Goal: Task Accomplishment & Management: Use online tool/utility

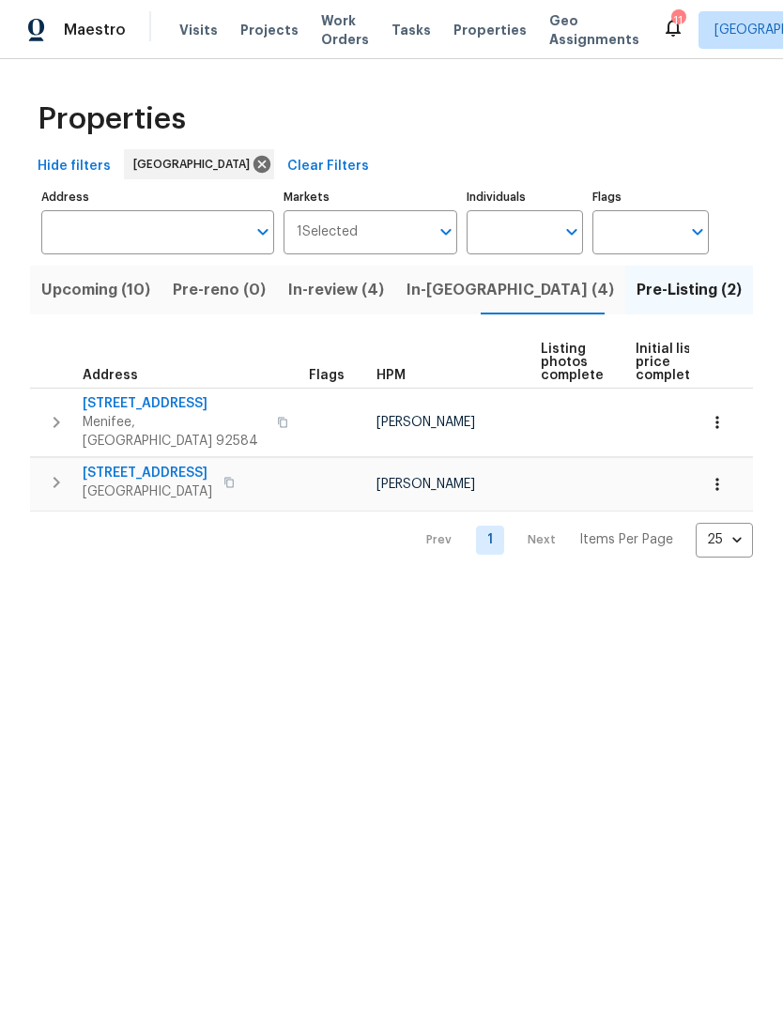
click at [197, 30] on span "Visits" at bounding box center [198, 30] width 38 height 19
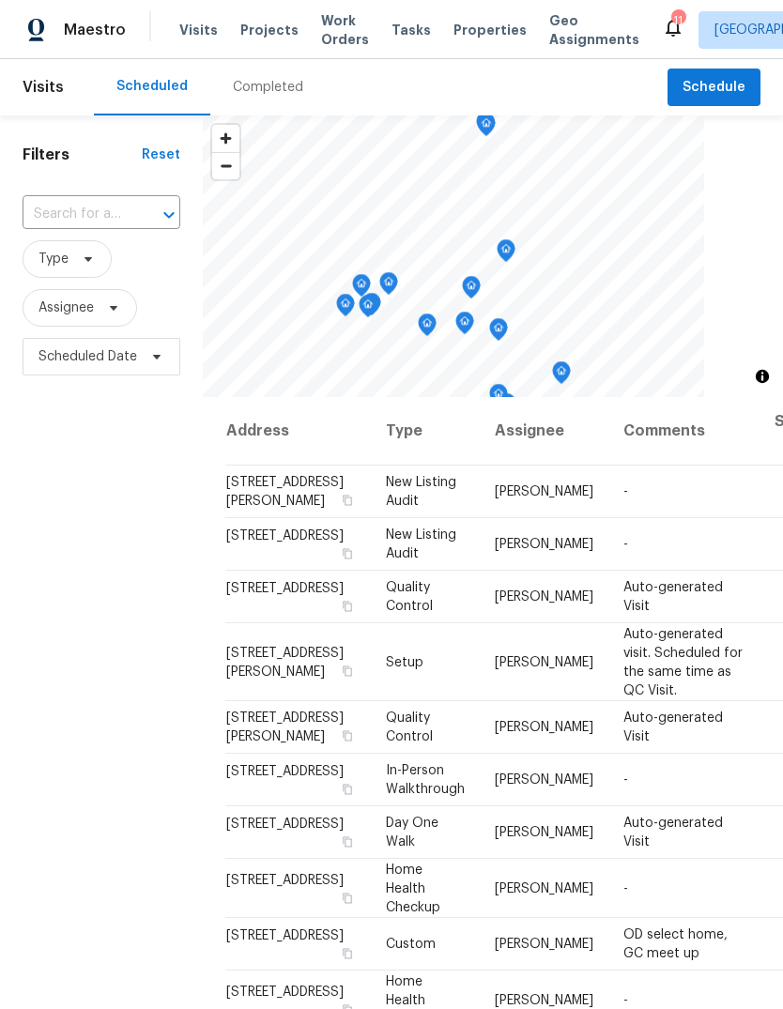
click at [279, 84] on div "Completed" at bounding box center [268, 87] width 70 height 19
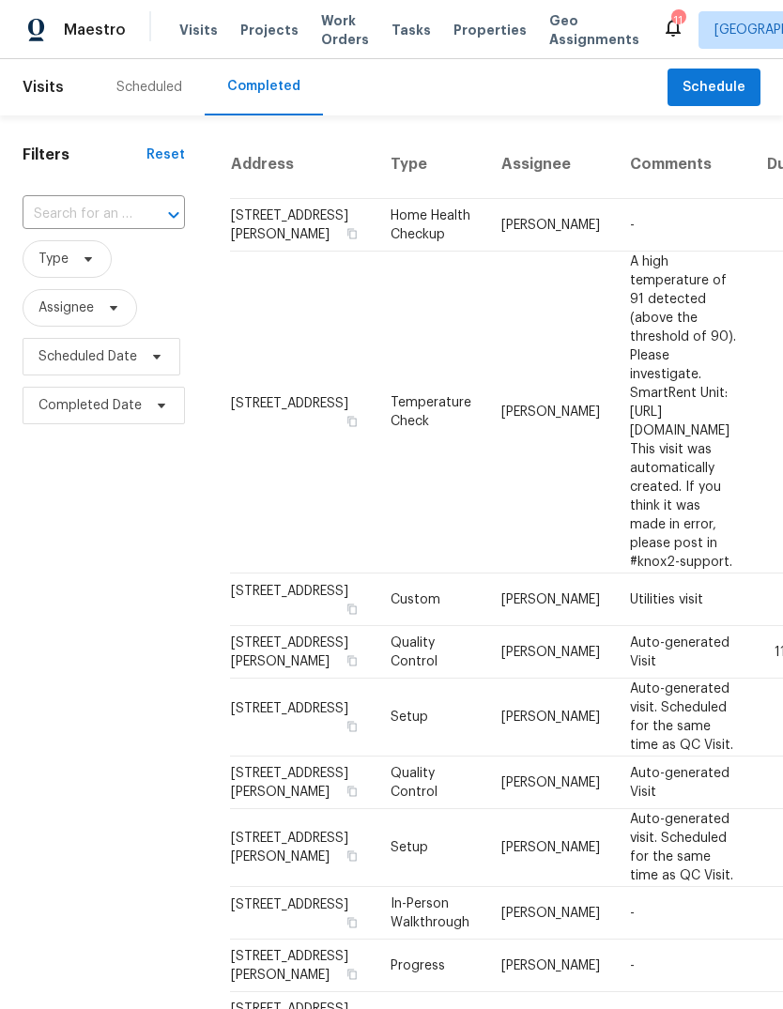
click at [615, 199] on td "-" at bounding box center [683, 225] width 137 height 53
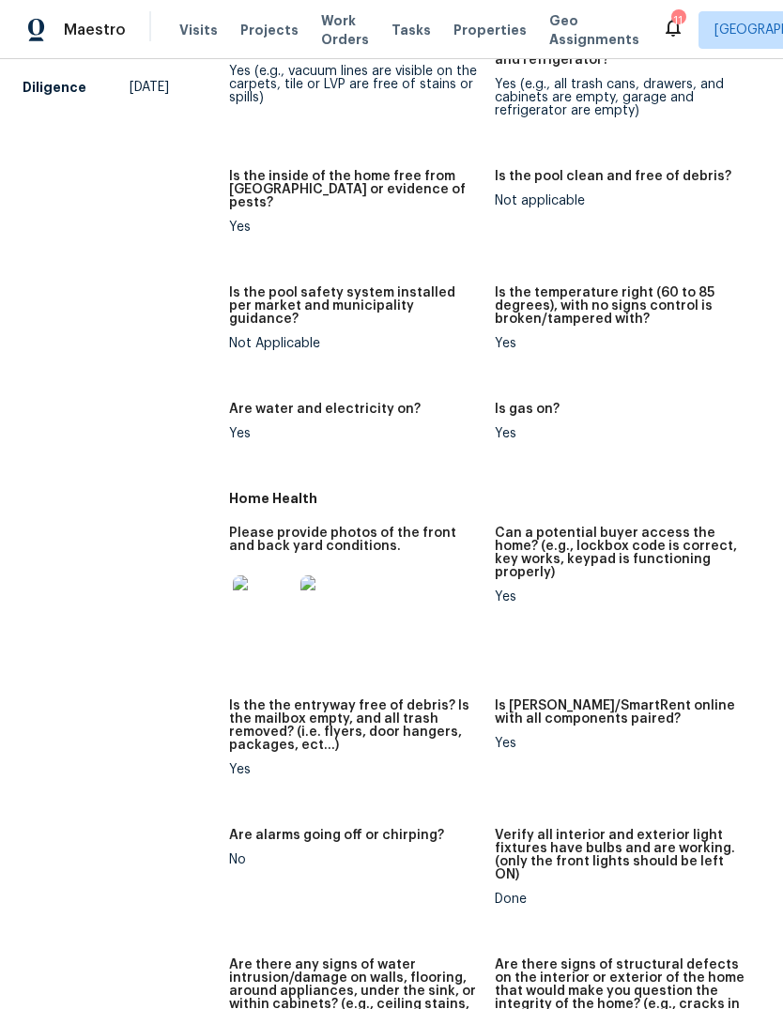
scroll to position [527, 0]
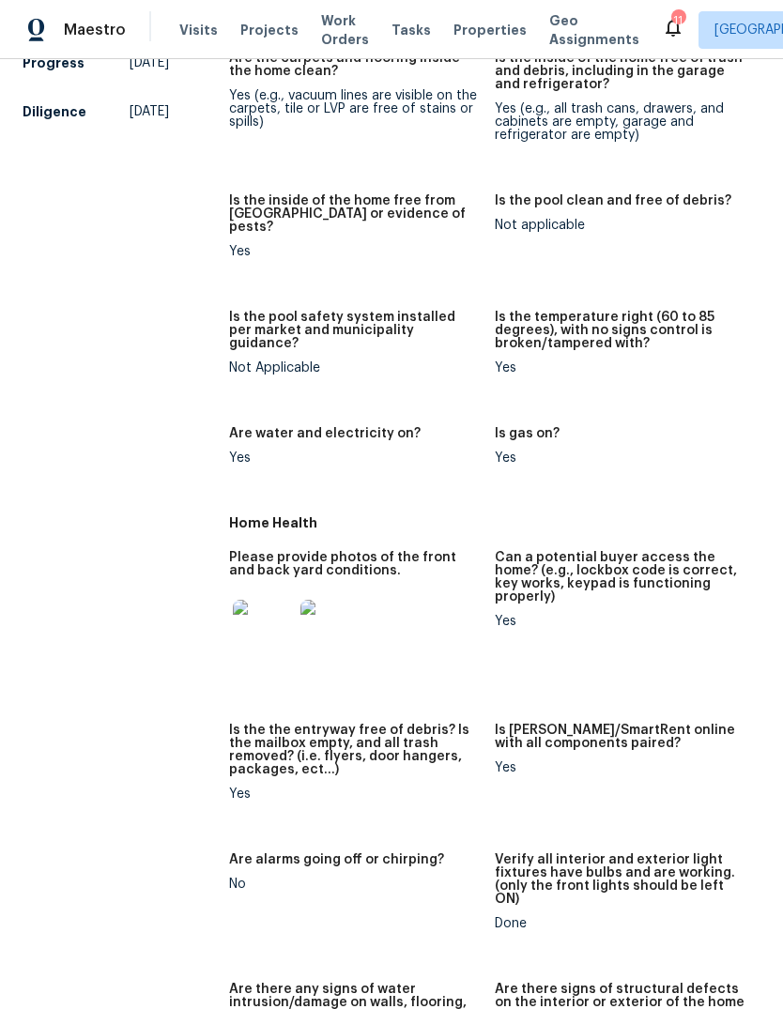
click at [266, 612] on img at bounding box center [263, 630] width 60 height 60
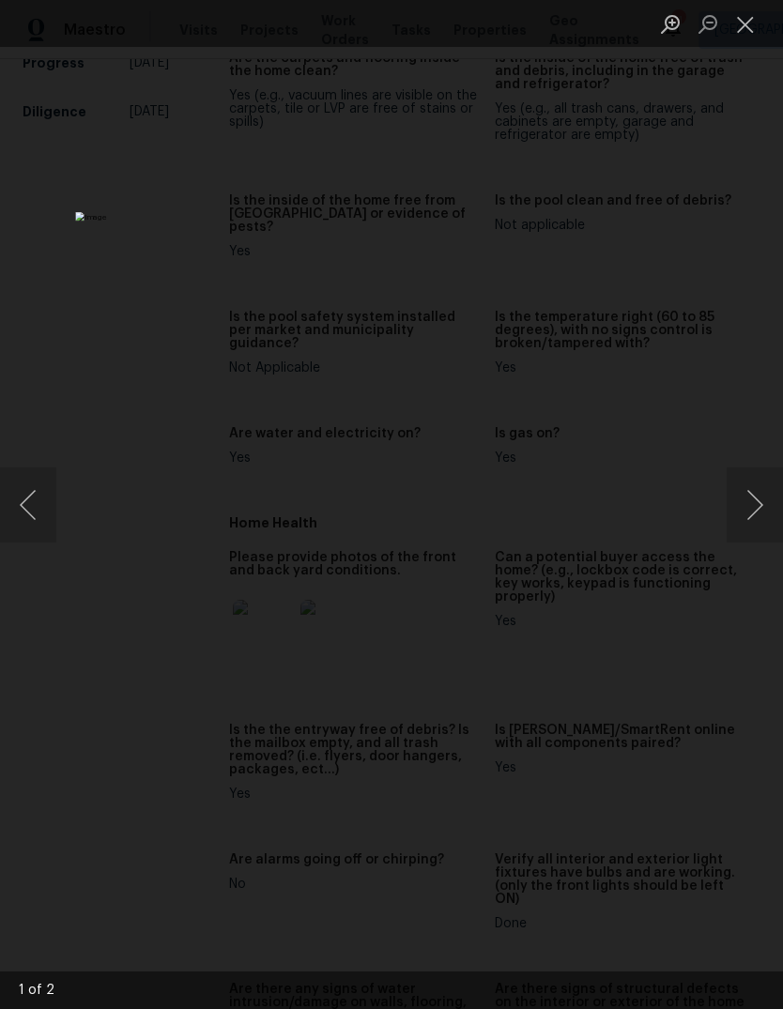
click at [749, 514] on button "Next image" at bounding box center [754, 504] width 56 height 75
click at [750, 38] on button "Close lightbox" at bounding box center [745, 24] width 38 height 33
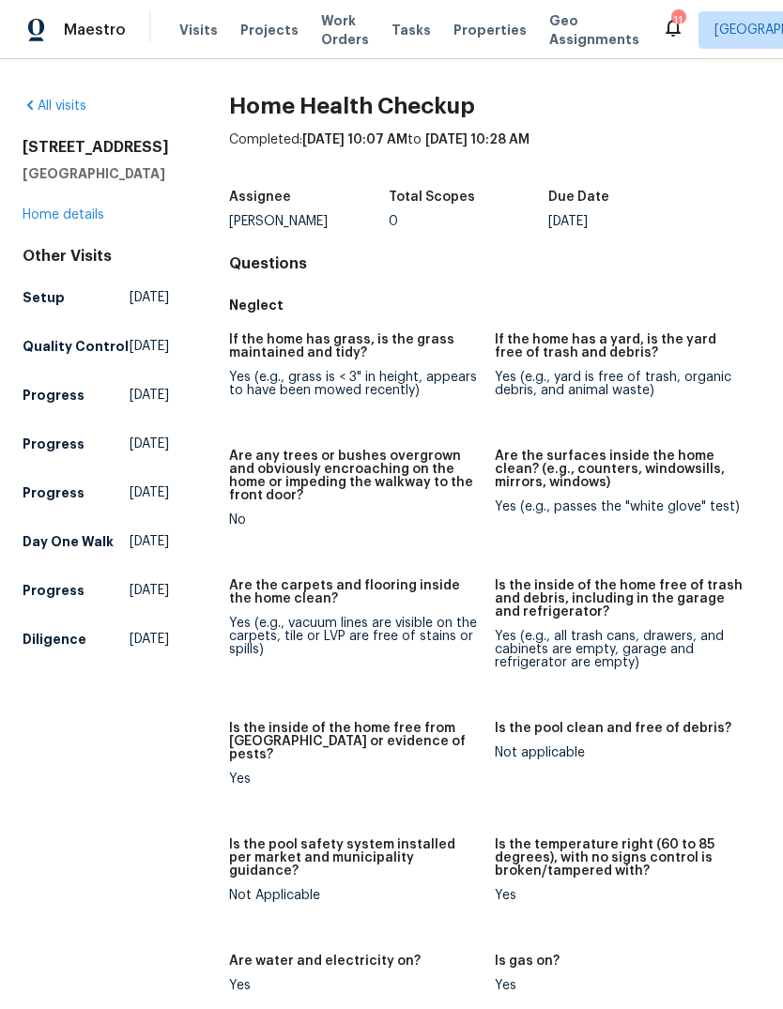
scroll to position [0, 0]
click at [394, 37] on div "Tasks" at bounding box center [410, 31] width 39 height 20
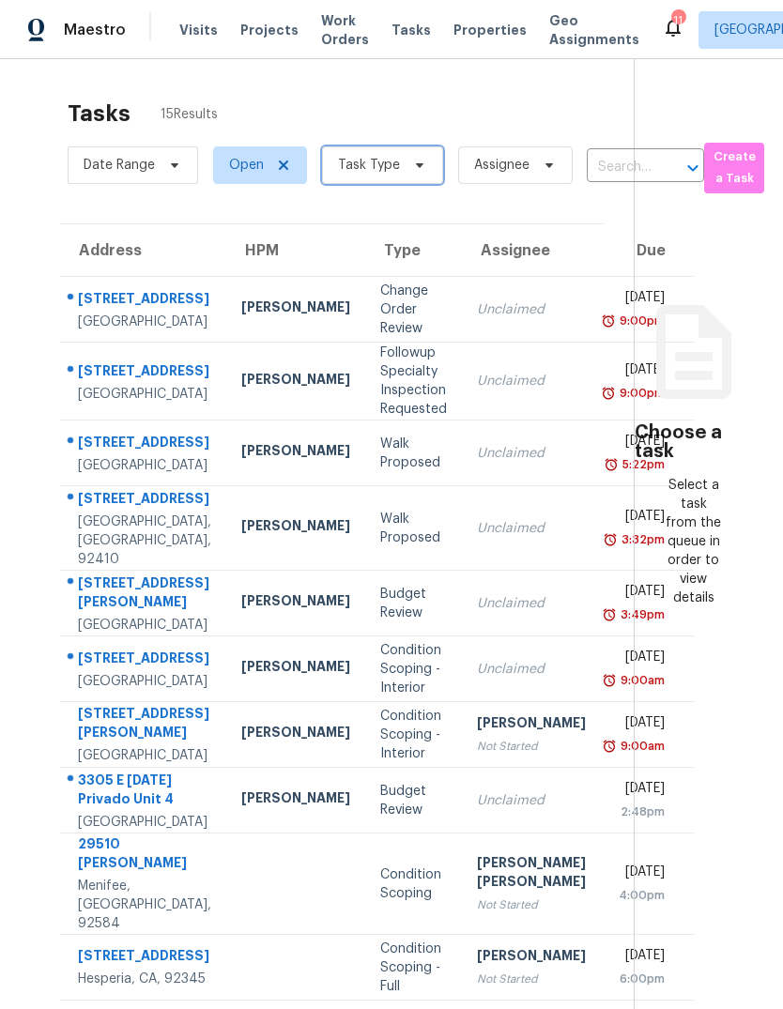
click at [406, 172] on span at bounding box center [416, 165] width 21 height 15
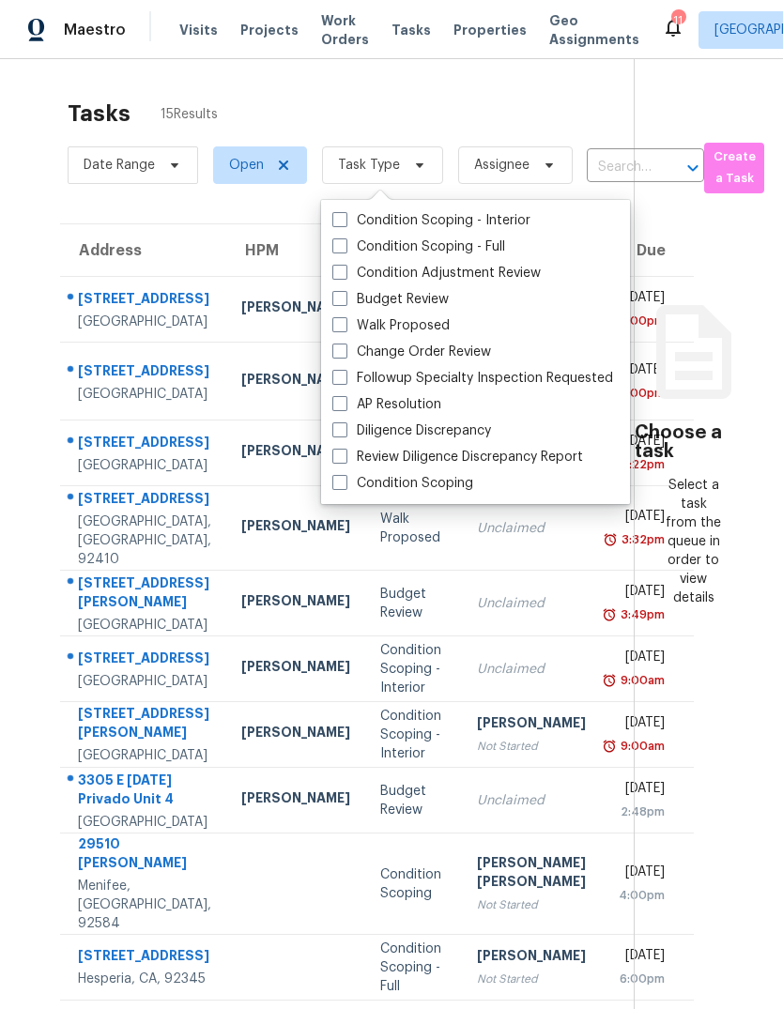
click at [413, 299] on label "Budget Review" at bounding box center [390, 299] width 116 height 19
click at [344, 299] on input "Budget Review" at bounding box center [338, 296] width 12 height 12
checkbox input "true"
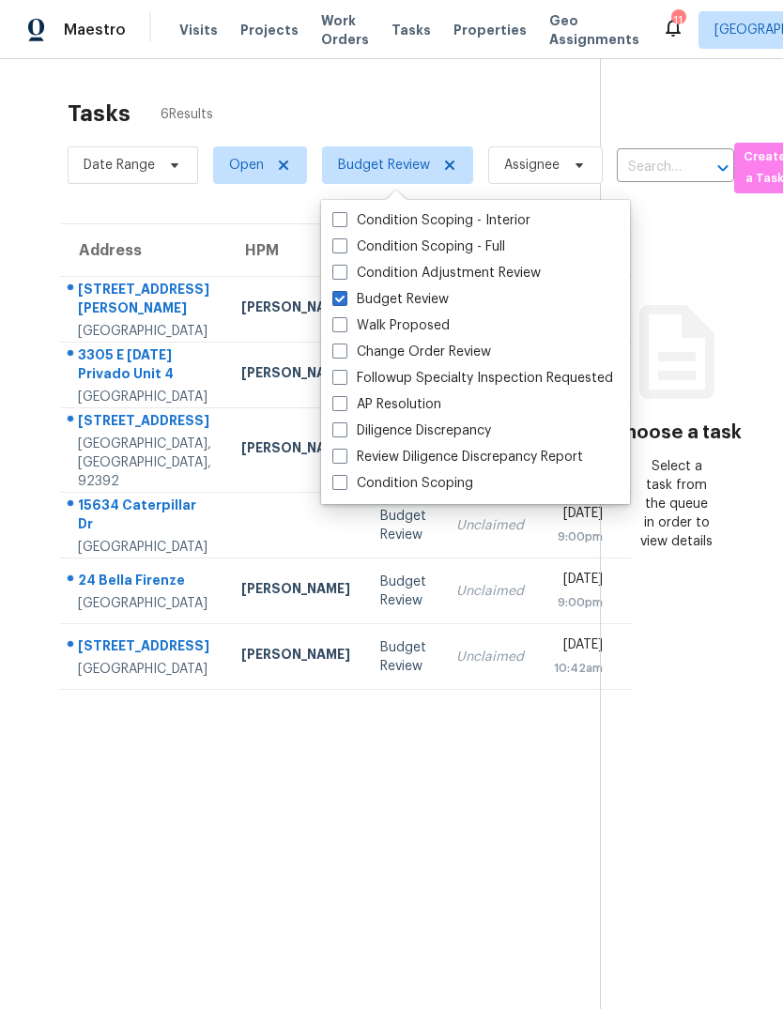
click at [101, 594] on div "24 Bella Firenze" at bounding box center [144, 582] width 133 height 23
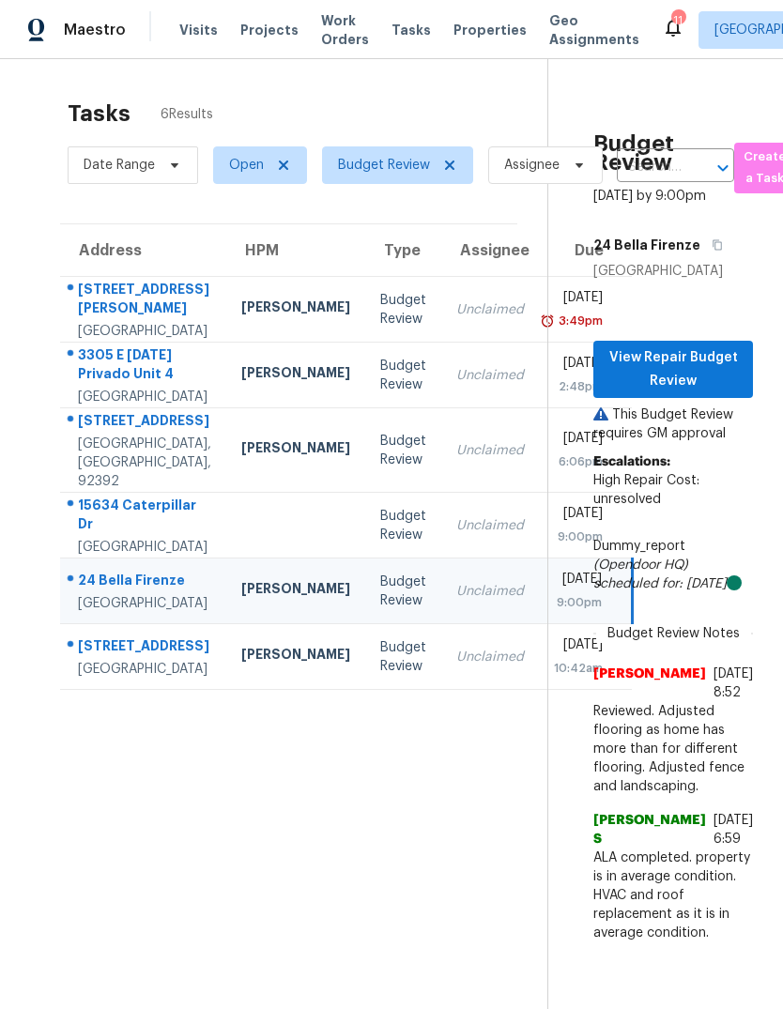
click at [258, 558] on td at bounding box center [295, 526] width 139 height 66
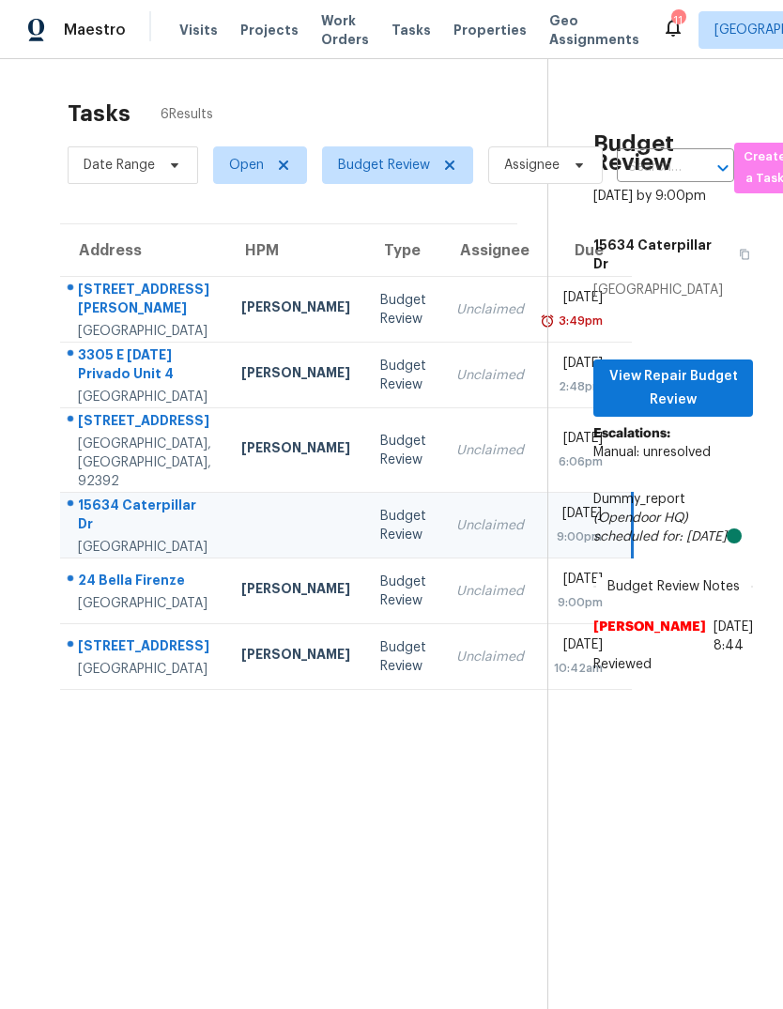
click at [241, 602] on div "[PERSON_NAME]" at bounding box center [295, 590] width 109 height 23
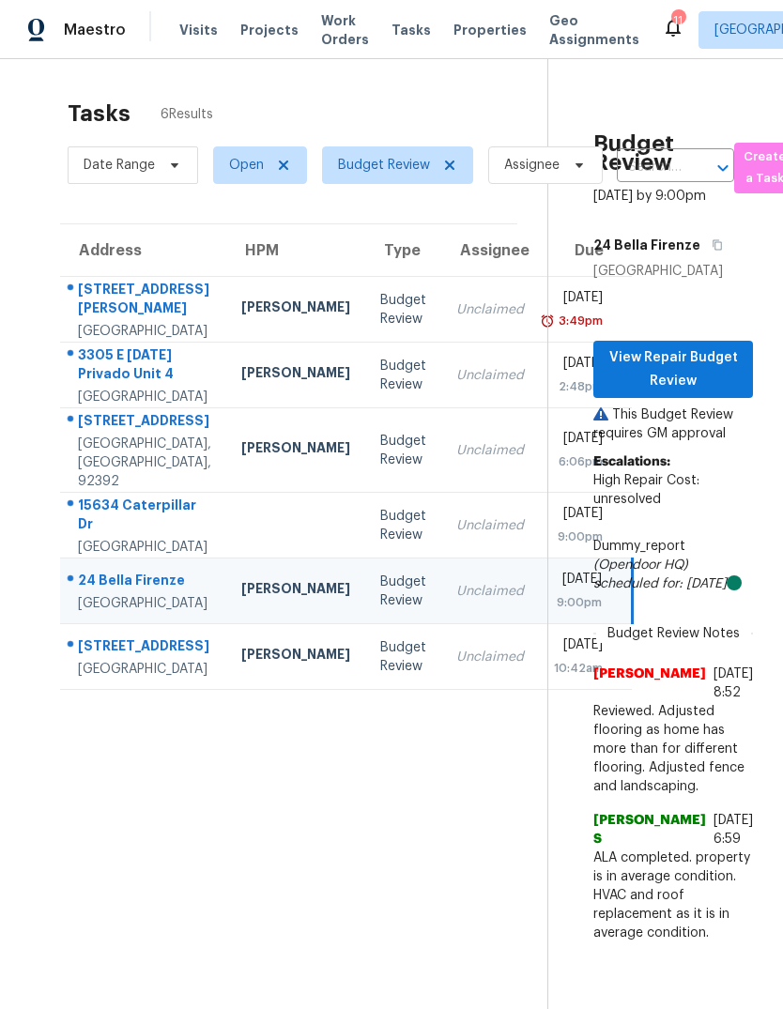
click at [380, 676] on div "Budget Review" at bounding box center [403, 657] width 46 height 38
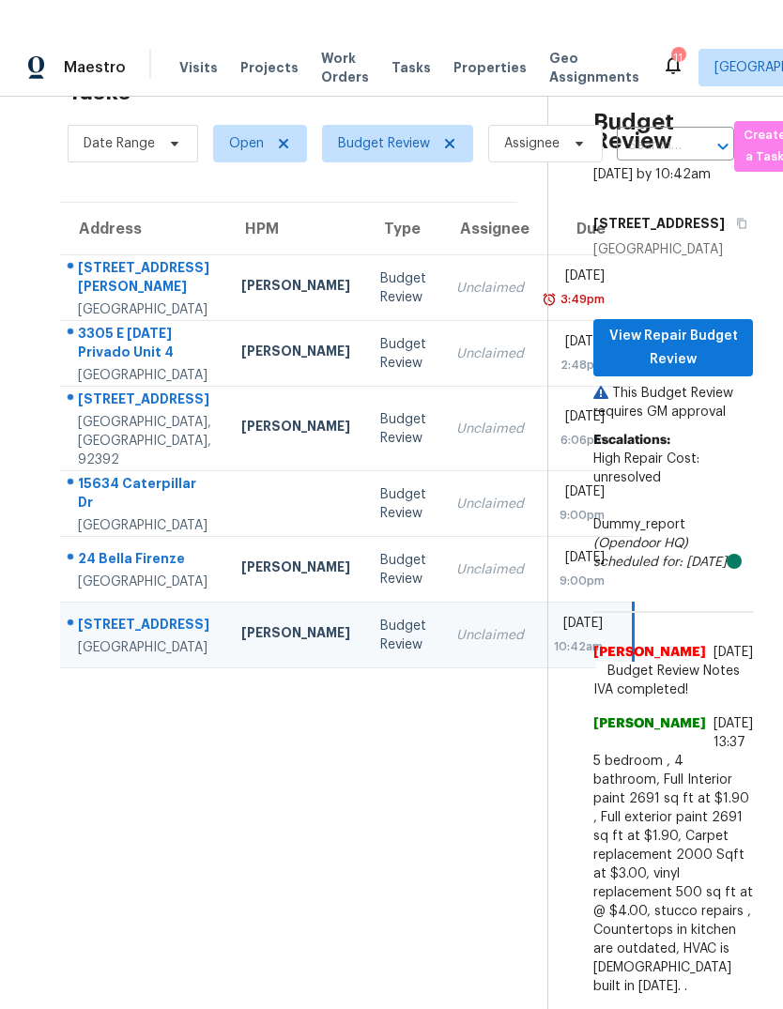
scroll to position [158, 0]
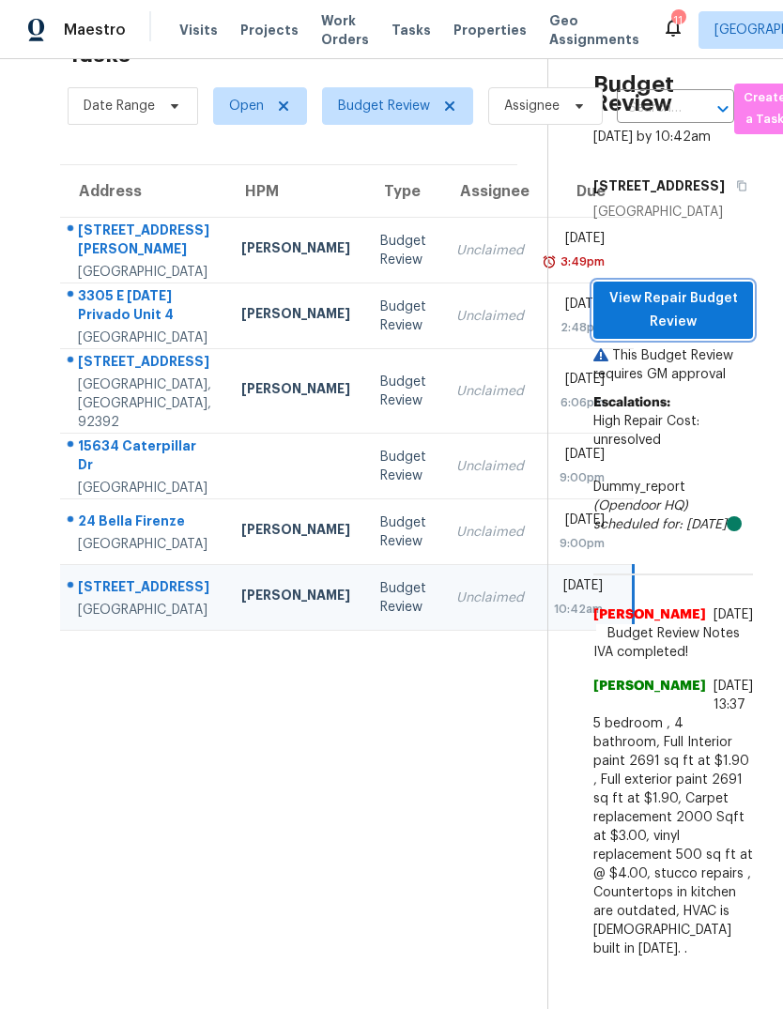
click at [707, 287] on span "View Repair Budget Review" at bounding box center [672, 310] width 129 height 46
